Goal: Task Accomplishment & Management: Manage account settings

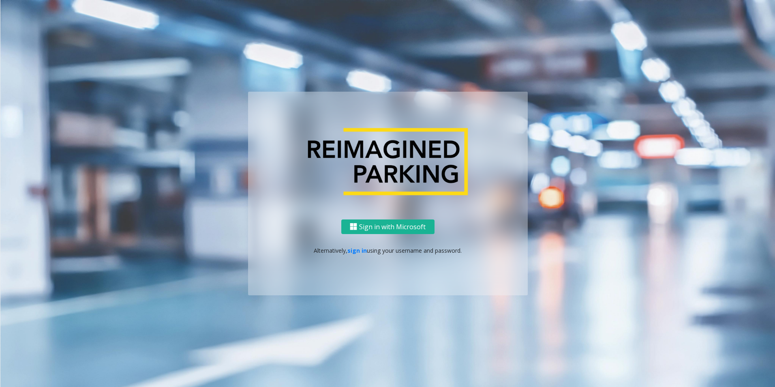
click at [206, 201] on div "Sign in with Microsoft Alternatively, sign in using your username and password." at bounding box center [388, 194] width 462 height 204
click at [103, 230] on ng-component "Sign in with Microsoft Alternatively, sign in using your username and password." at bounding box center [387, 193] width 775 height 387
click at [380, 223] on button "Sign in with Microsoft" at bounding box center [387, 226] width 93 height 15
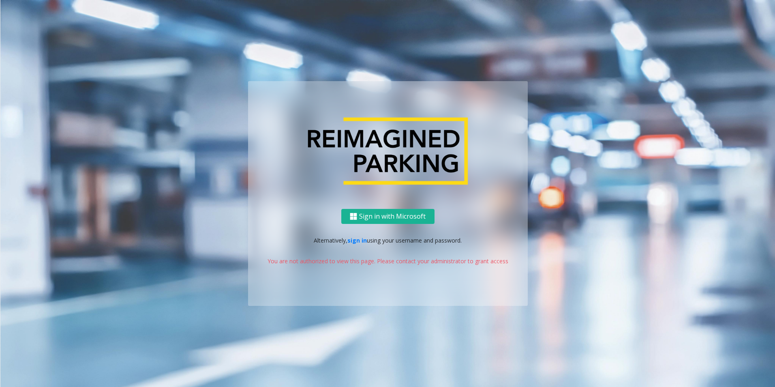
click at [577, 239] on div "Sign in with Microsoft Alternatively, sign in using your username and password.…" at bounding box center [388, 193] width 462 height 224
click at [122, 286] on ng-component "Sign in with Microsoft Alternatively, sign in using your username and password.…" at bounding box center [387, 193] width 775 height 387
